Goal: Transaction & Acquisition: Purchase product/service

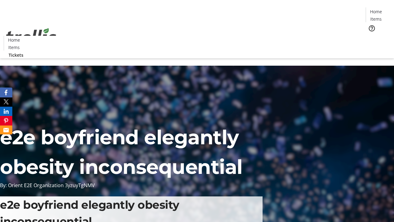
click at [371, 36] on span "Tickets" at bounding box center [378, 39] width 15 height 6
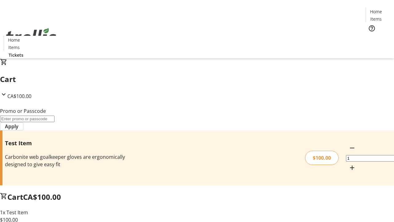
type input "FLAT"
